Goal: Find specific page/section: Find specific page/section

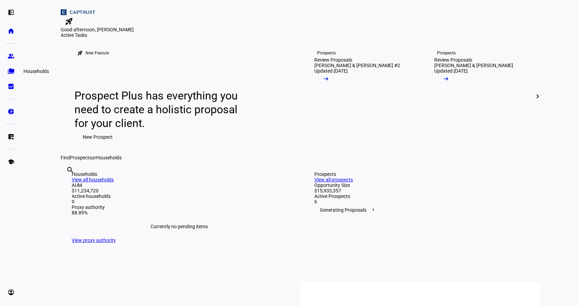
click at [10, 69] on eth-mat-symbol "folder_copy" at bounding box center [11, 71] width 7 height 7
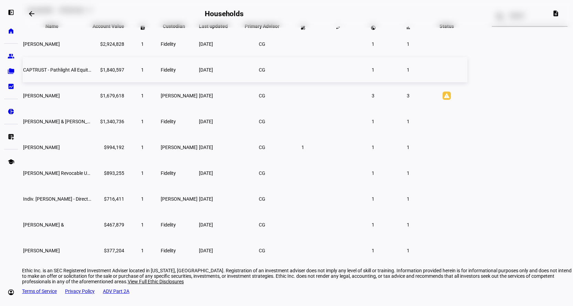
scroll to position [70, 0]
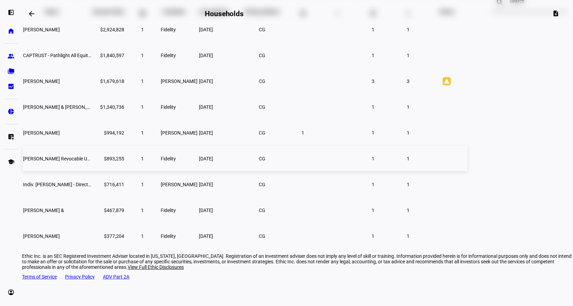
click at [146, 162] on span "[PERSON_NAME] Revocable U/A DTD [DATE] - CAPTRUST Stra" at bounding box center [89, 159] width 132 height 6
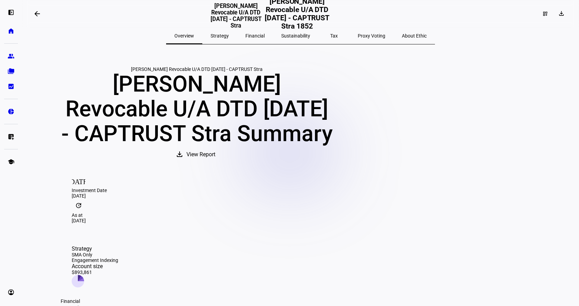
click at [330, 37] on span "Tax" at bounding box center [334, 35] width 8 height 5
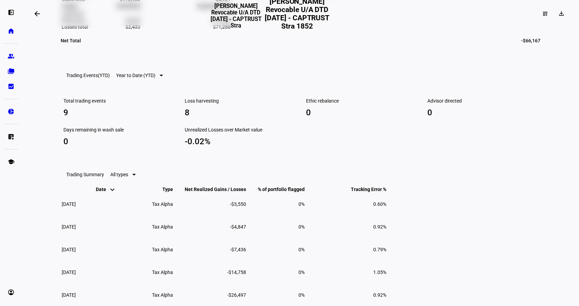
scroll to position [379, 0]
